Goal: Information Seeking & Learning: Learn about a topic

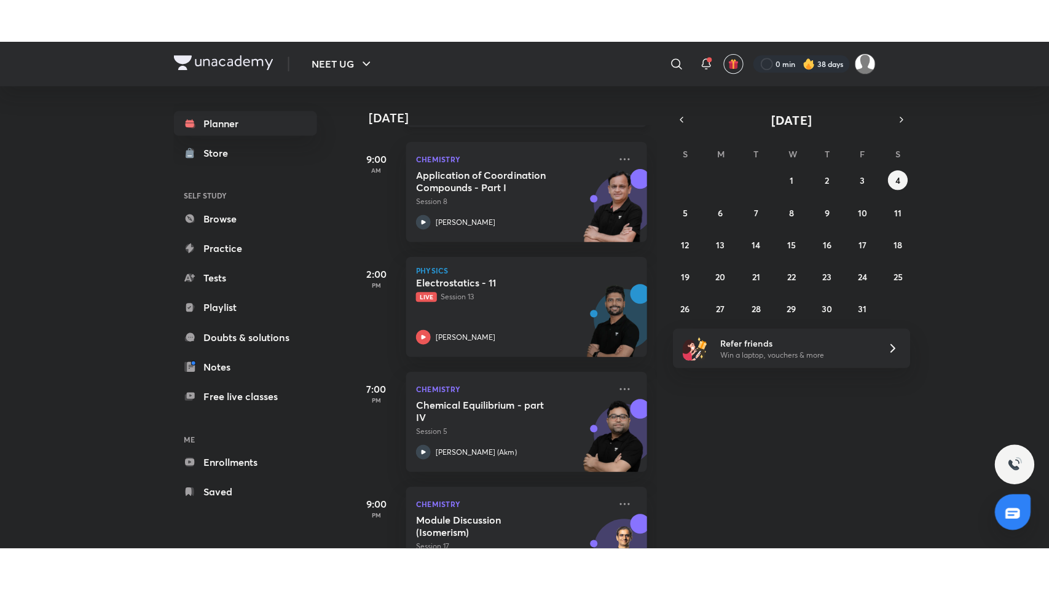
scroll to position [172, 0]
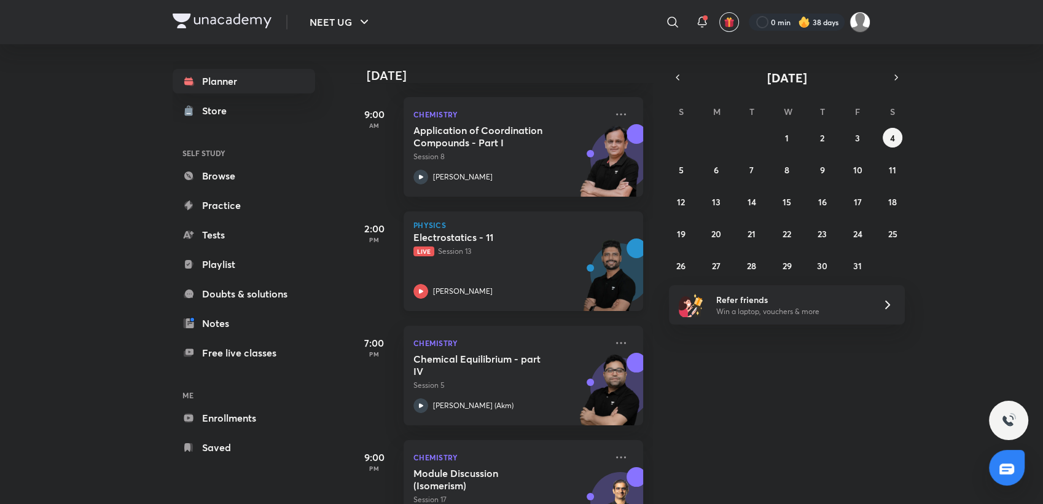
click at [506, 276] on div "Electrostatics - 11 Live Session 13 [PERSON_NAME]" at bounding box center [509, 265] width 193 height 68
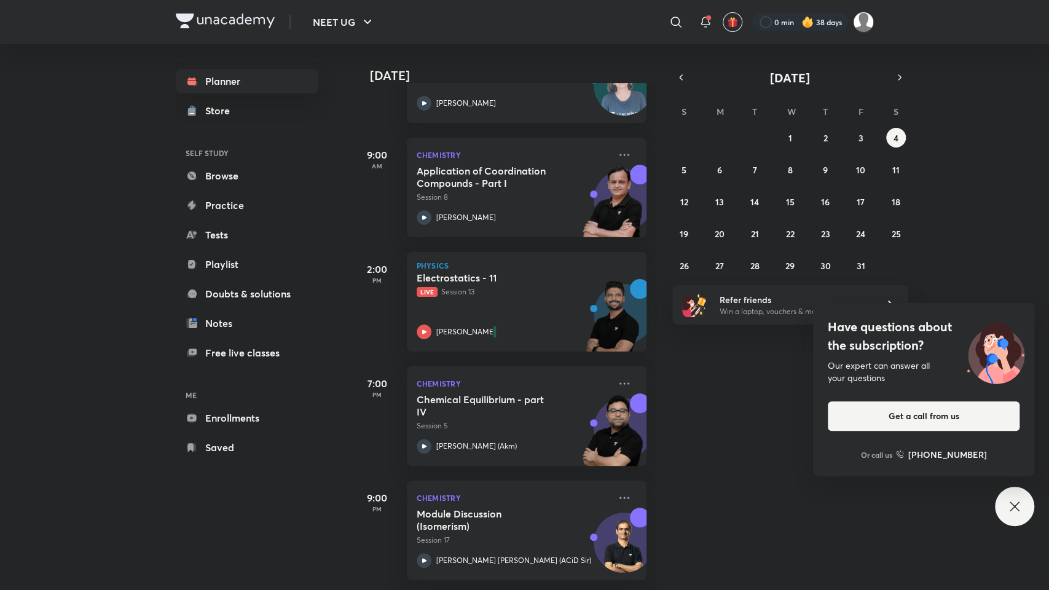
scroll to position [142, 0]
